Goal: Transaction & Acquisition: Book appointment/travel/reservation

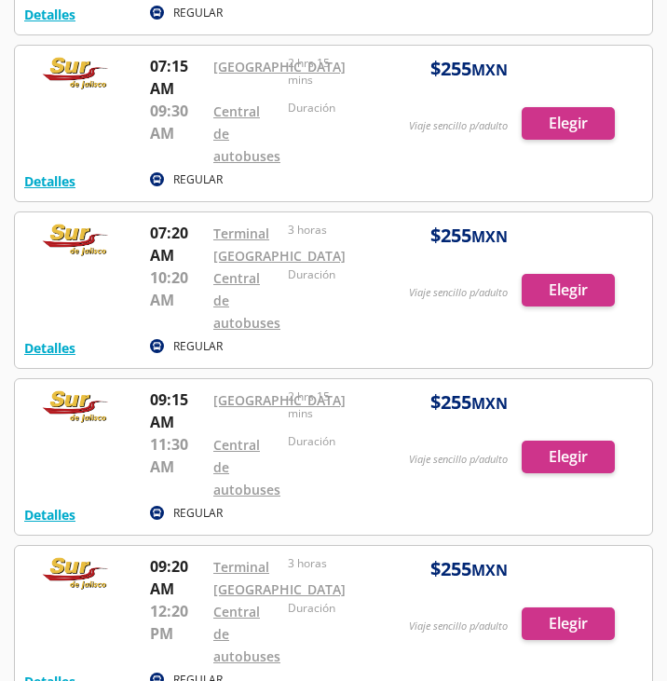
scroll to position [466, 0]
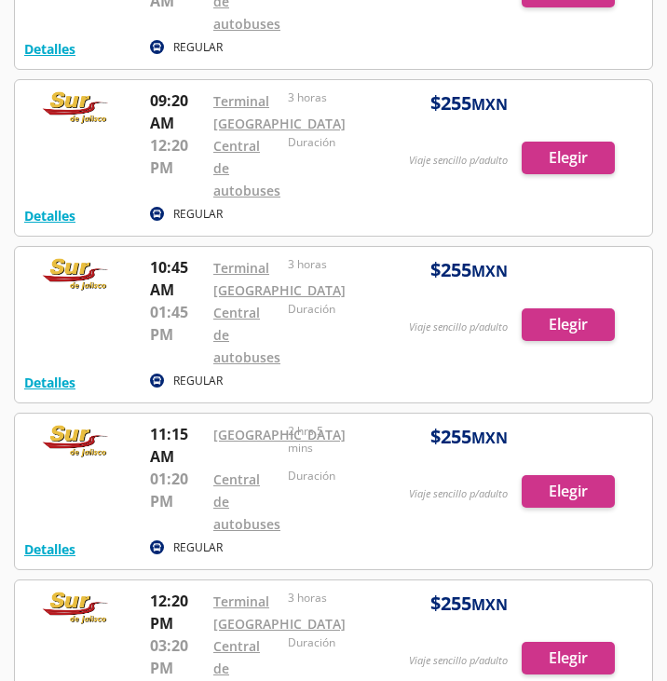
scroll to position [1025, 0]
